Goal: Subscribe to service/newsletter

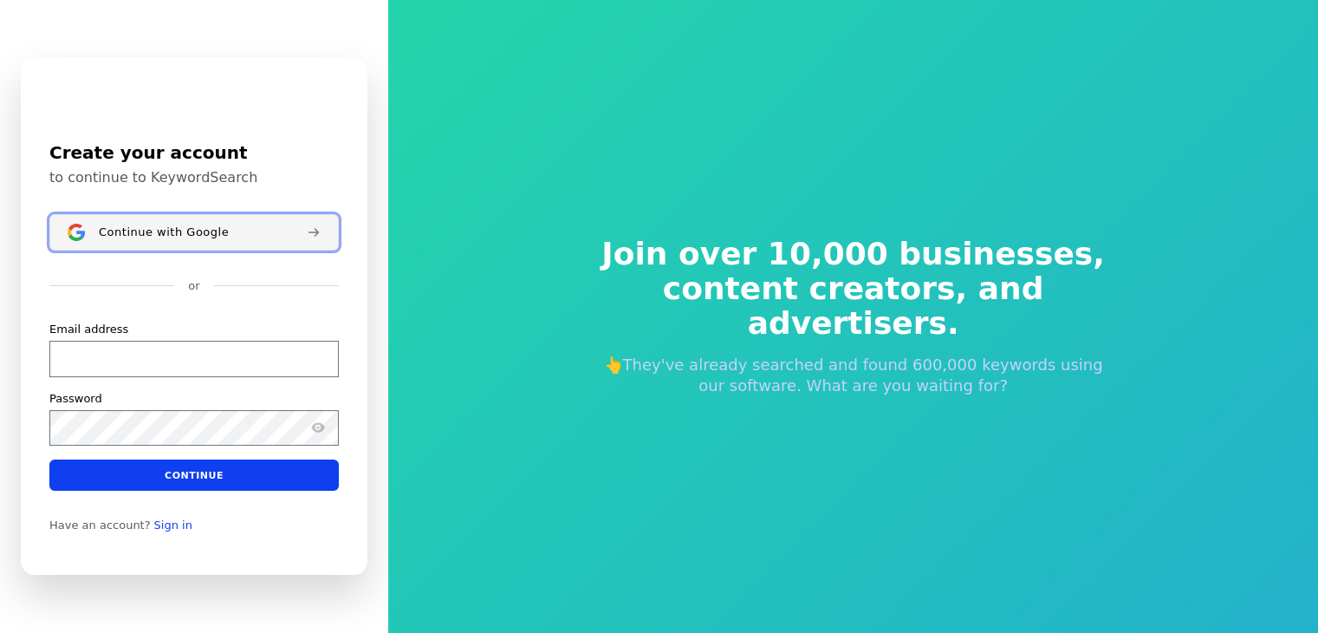
click at [230, 231] on div "Continue with Google" at bounding box center [196, 232] width 194 height 14
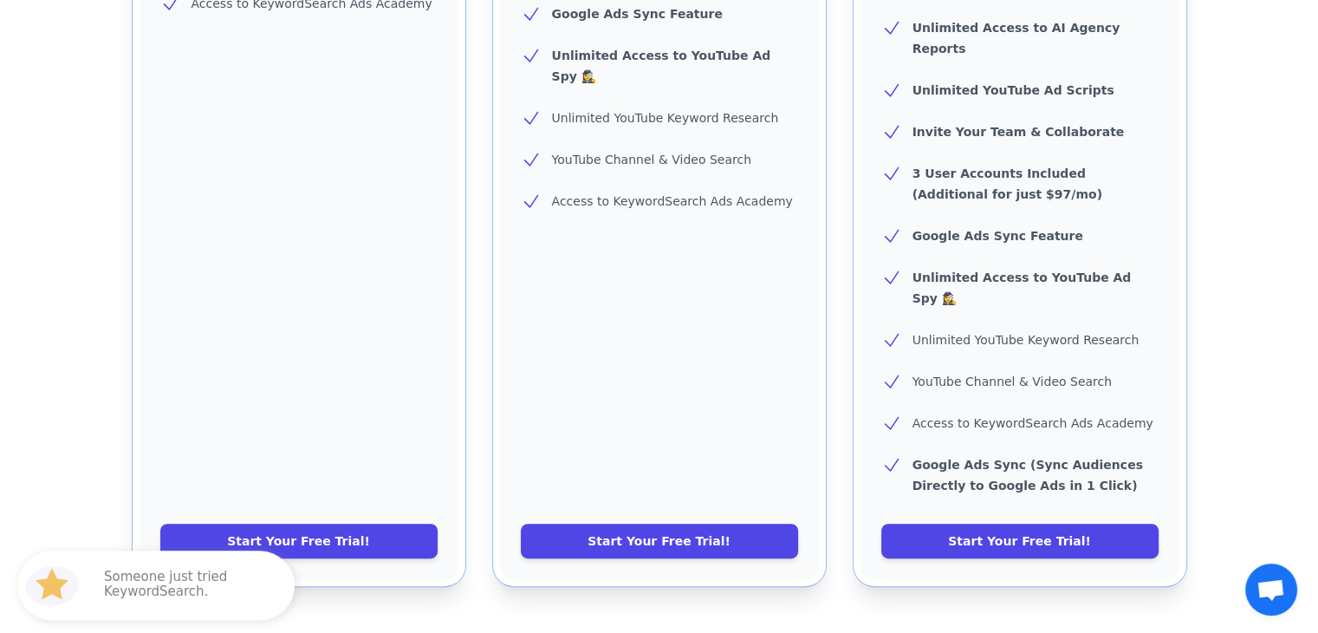
scroll to position [780, 0]
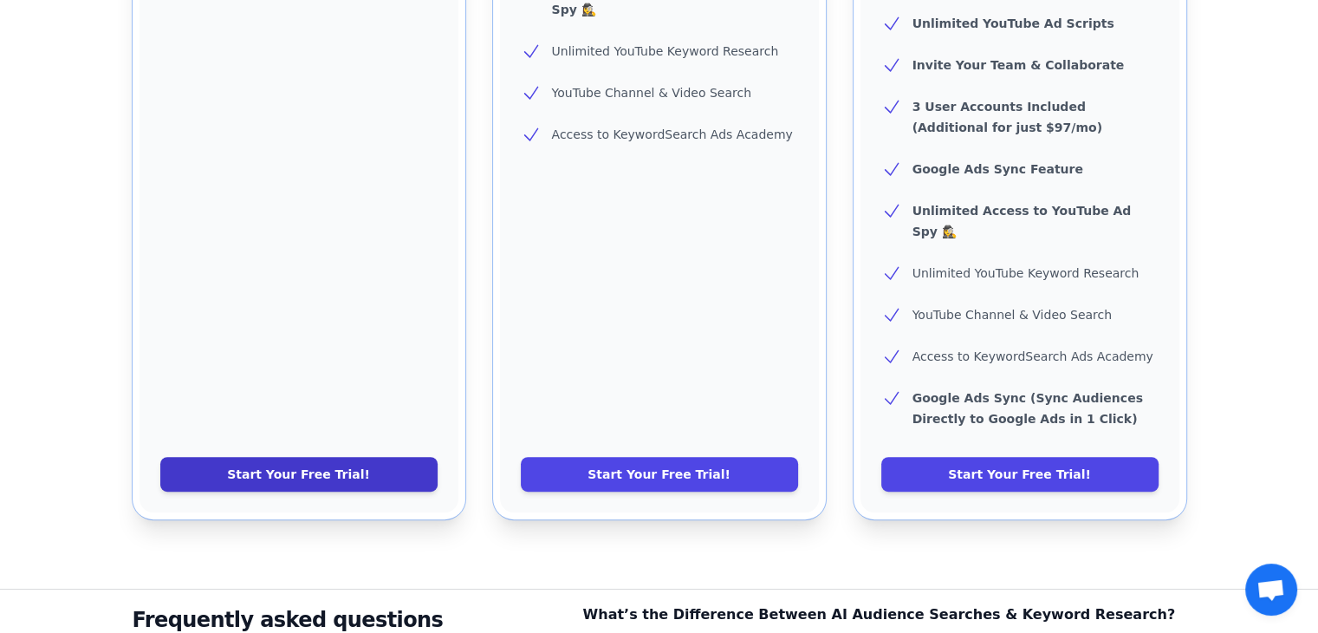
click at [364, 457] on link "Start Your Free Trial!" at bounding box center [298, 474] width 277 height 35
